Goal: Information Seeking & Learning: Learn about a topic

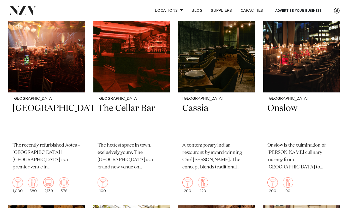
scroll to position [1235, 0]
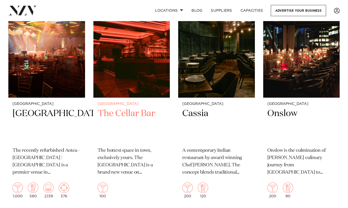
click at [119, 108] on h2 "The Cellar Bar" at bounding box center [132, 125] width 68 height 35
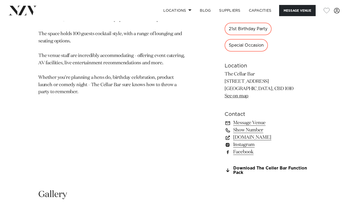
scroll to position [300, 0]
click at [242, 146] on link "Instagram" at bounding box center [267, 145] width 85 height 7
click at [267, 168] on link "Download The Celler Bar Function Pack" at bounding box center [267, 171] width 85 height 9
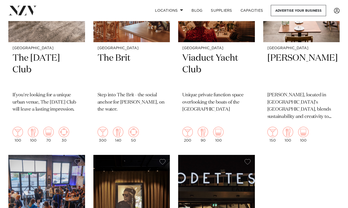
scroll to position [2264, 0]
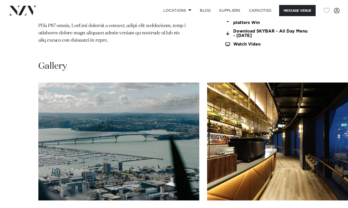
scroll to position [475, 0]
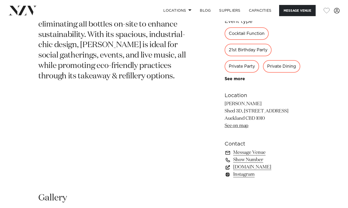
scroll to position [284, 0]
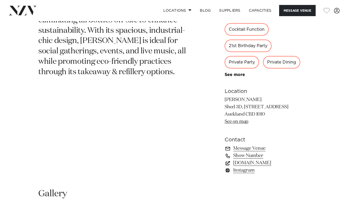
click at [242, 165] on link "normataps.co.nz" at bounding box center [267, 163] width 85 height 7
